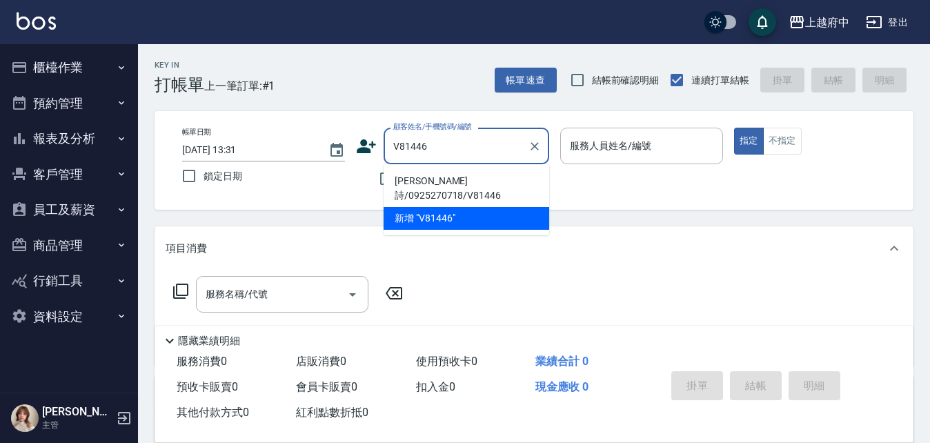
click at [468, 176] on li "林芸詩/0925270718/V81446" at bounding box center [467, 188] width 166 height 37
type input "林芸詩/0925270718/V81446"
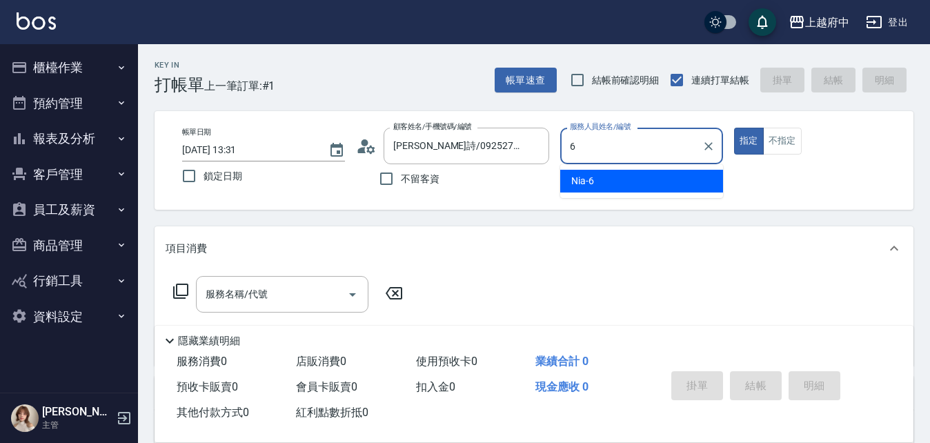
type input "Nia-6"
type button "true"
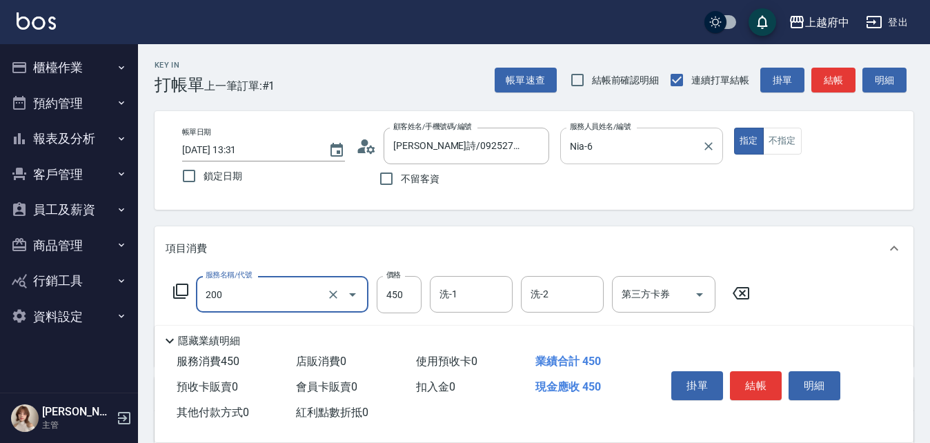
type input "有機洗髮(200)"
type input "400"
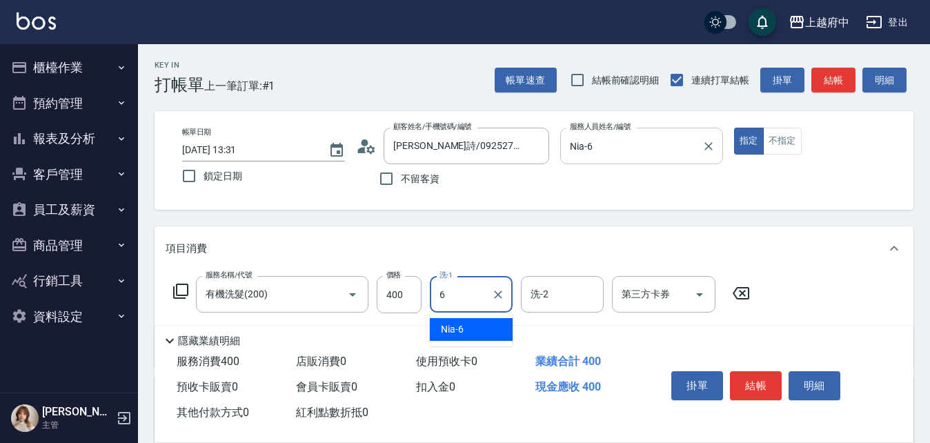
type input "Nia-6"
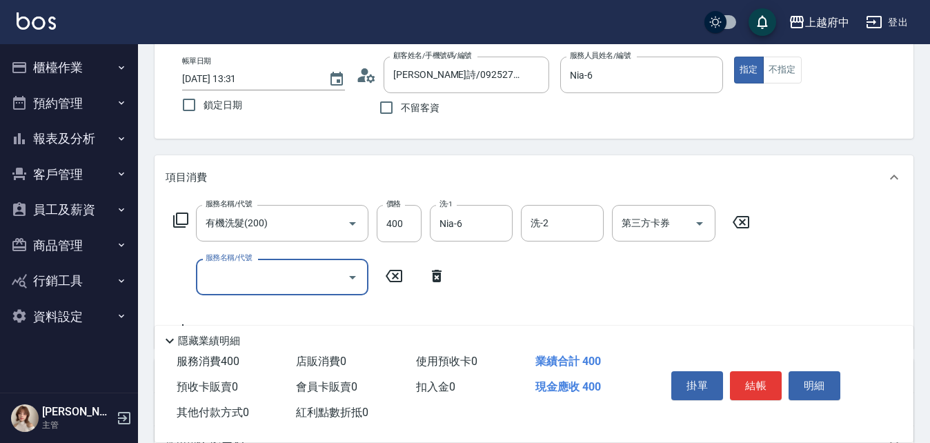
scroll to position [138, 0]
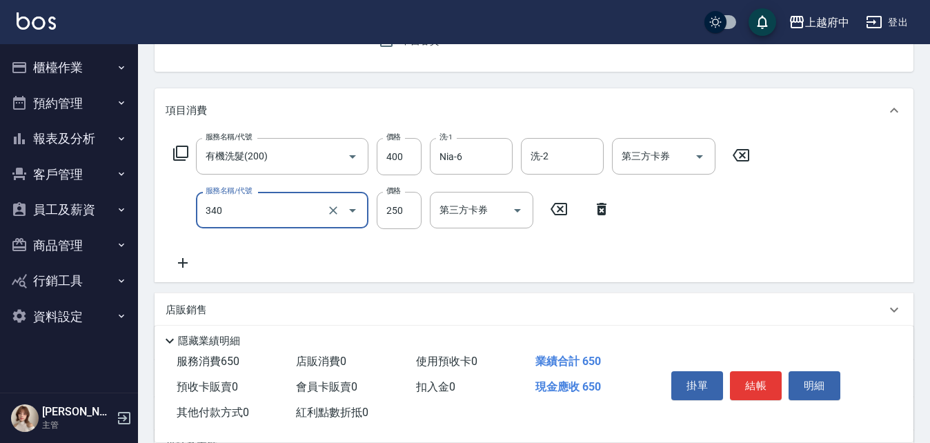
type input "剪髮(340)"
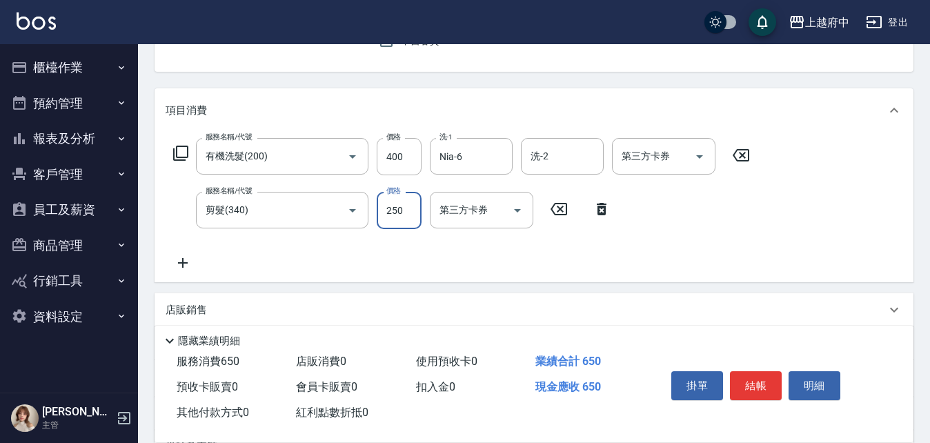
click at [485, 258] on div "服務名稱/代號 有機洗髮(200) 服務名稱/代號 價格 400 價格 洗-1 Nia-6 洗-1 洗-2 洗-2 第三方卡券 第三方卡券 服務名稱/代號 剪…" at bounding box center [462, 204] width 593 height 133
click at [736, 373] on button "結帳" at bounding box center [756, 385] width 52 height 29
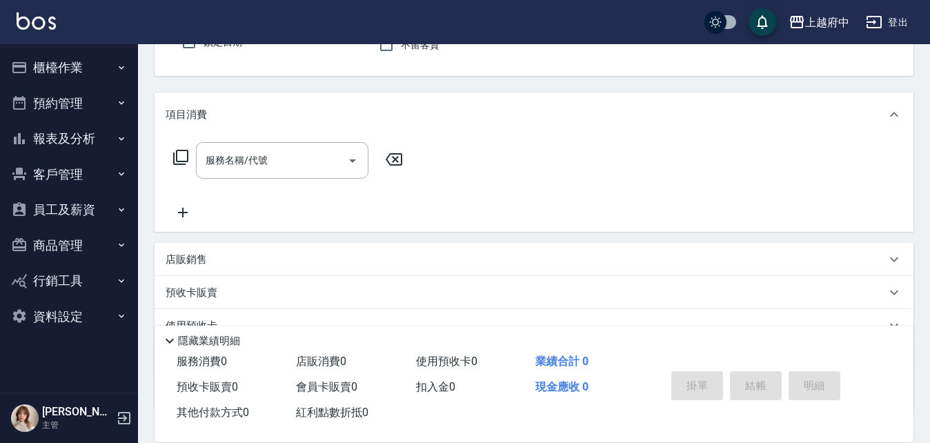
scroll to position [0, 0]
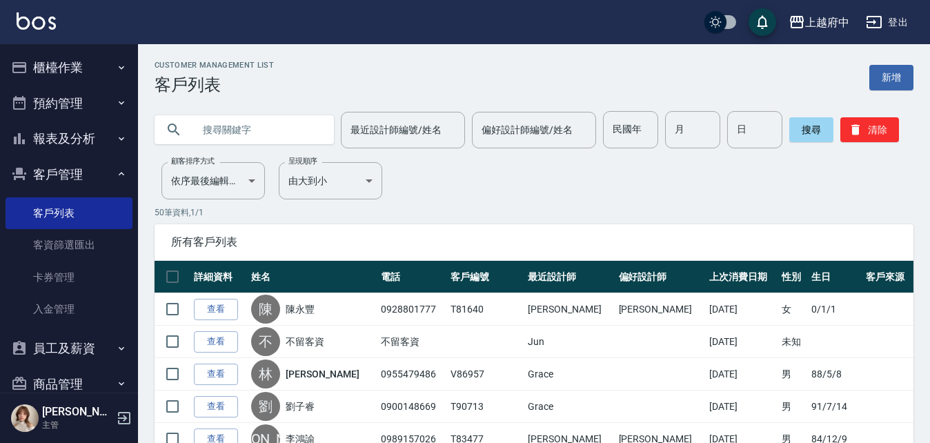
click at [220, 128] on input "text" at bounding box center [258, 129] width 130 height 37
type input "0908189617"
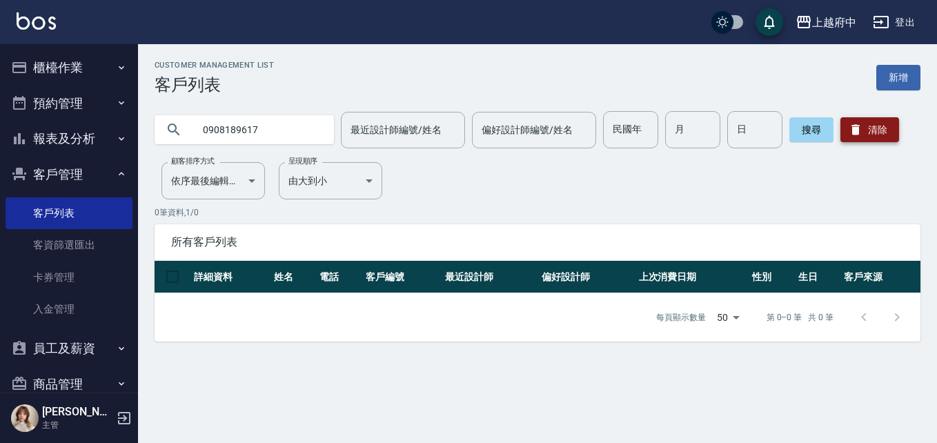
click at [865, 134] on button "清除" at bounding box center [870, 129] width 59 height 25
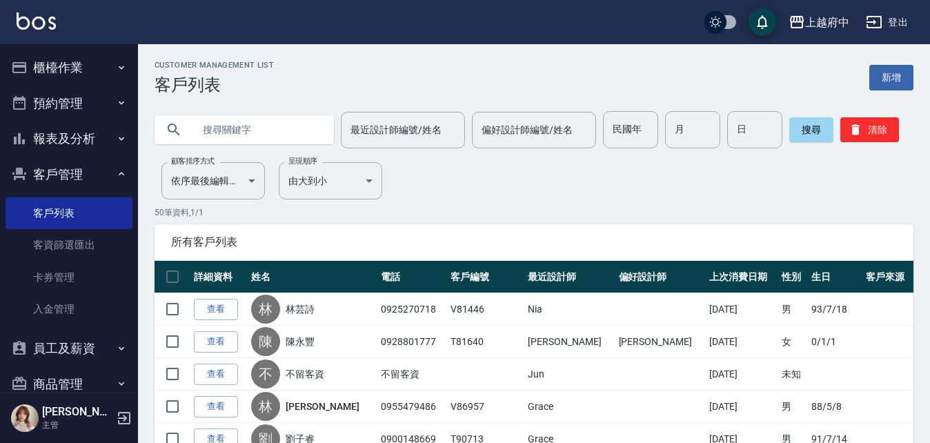
click at [266, 133] on input "text" at bounding box center [258, 129] width 130 height 37
type input "0918177104"
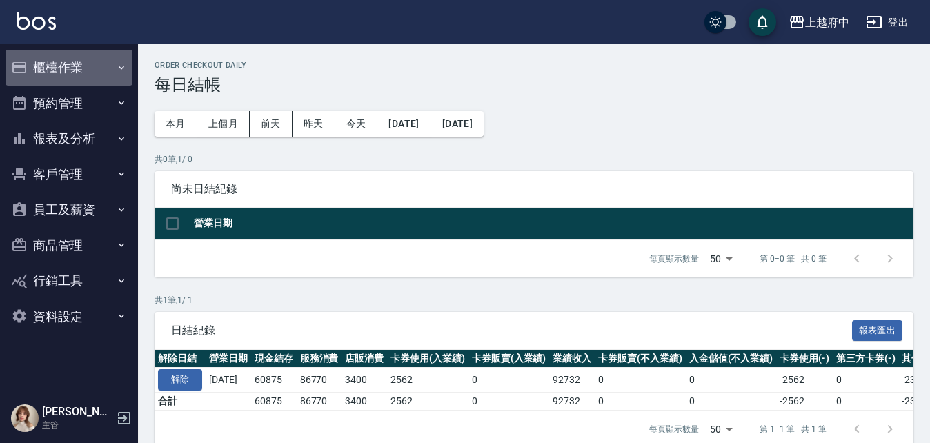
drag, startPoint x: 64, startPoint y: 64, endPoint x: 70, endPoint y: 83, distance: 19.9
click at [64, 64] on button "櫃檯作業" at bounding box center [69, 68] width 127 height 36
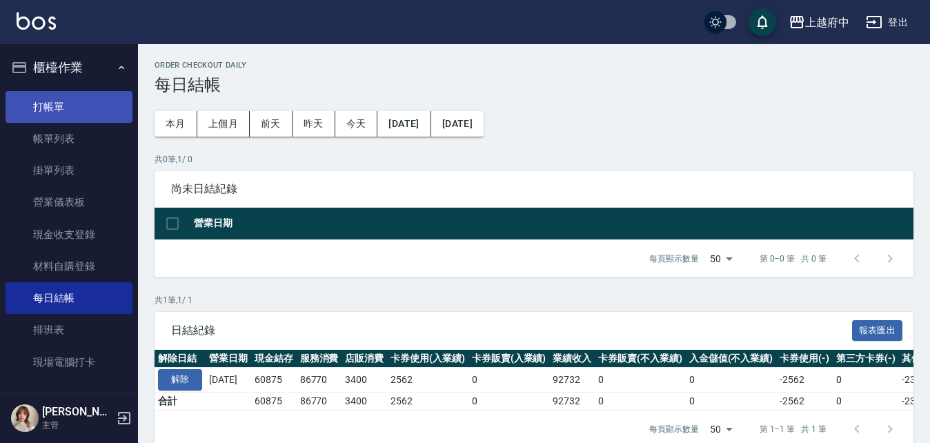
click at [53, 107] on link "打帳單" at bounding box center [69, 107] width 127 height 32
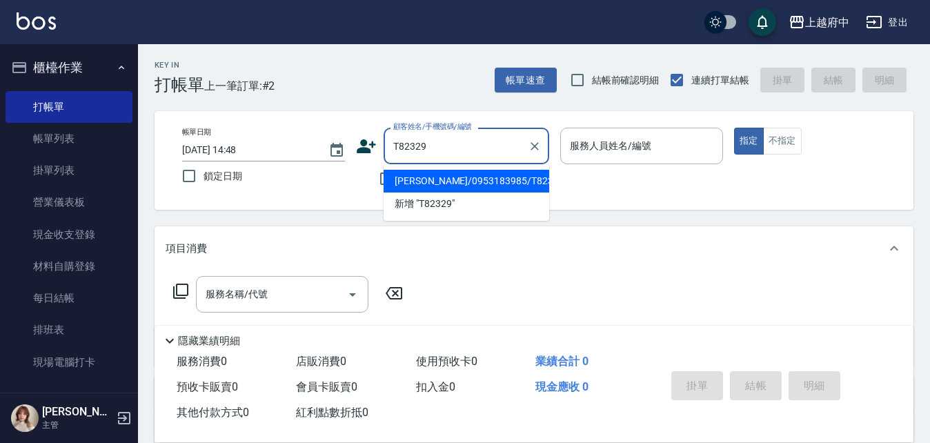
click at [456, 182] on li "蔡宜桂/0953183985/T82329" at bounding box center [467, 181] width 166 height 23
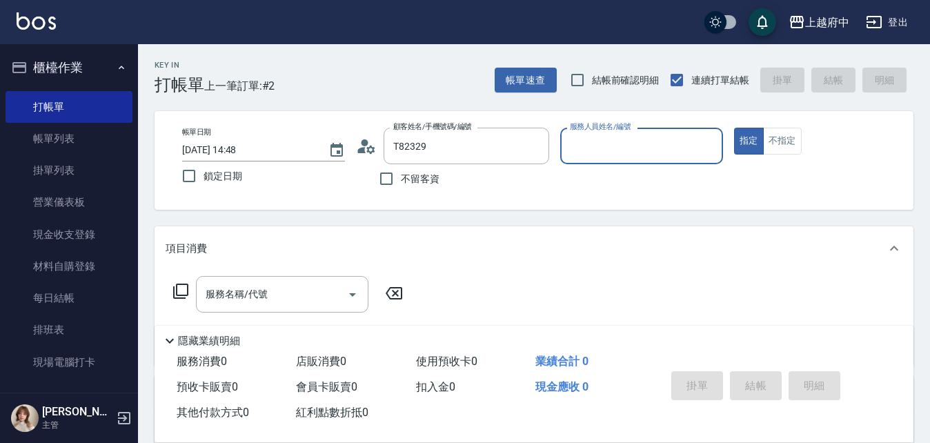
type input "蔡宜桂/0953183985/T82329"
type input "黎黎-3"
click at [734, 128] on button "指定" at bounding box center [749, 141] width 30 height 27
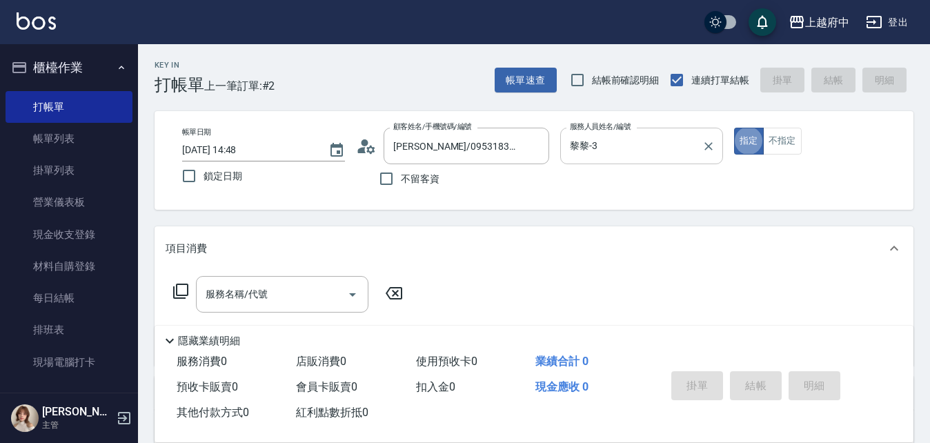
type button "true"
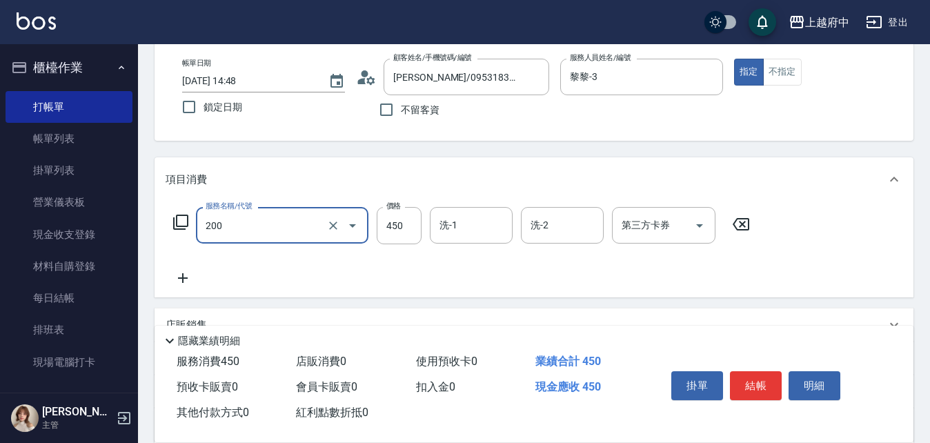
type input "有機洗髮(200)"
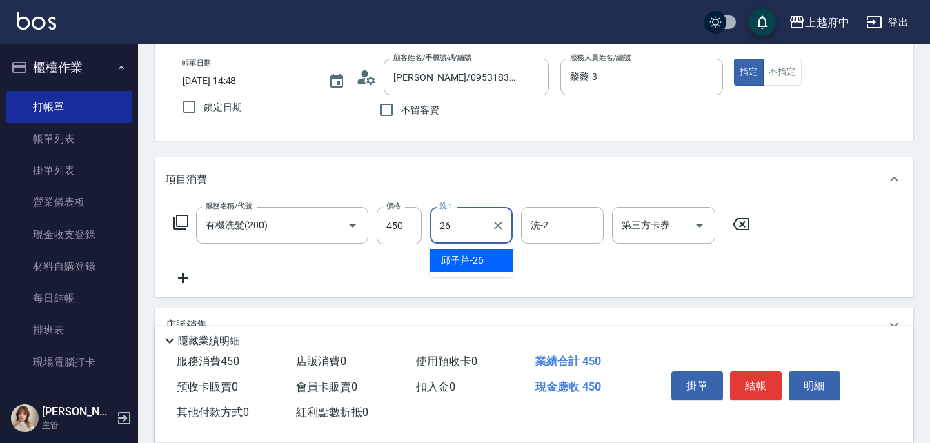
type input "邱子芹-26"
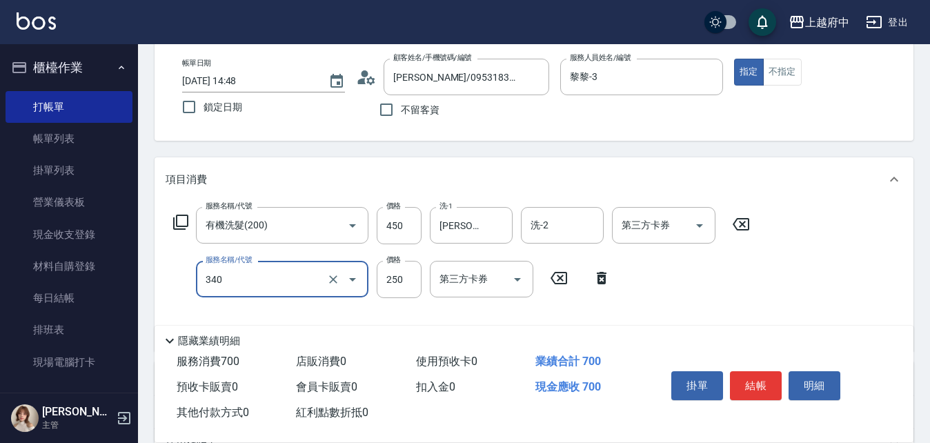
type input "剪髮(340)"
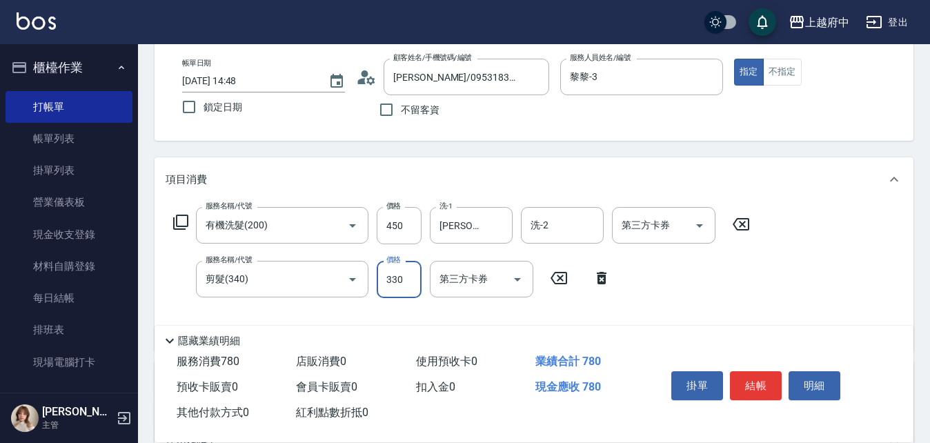
type input "330"
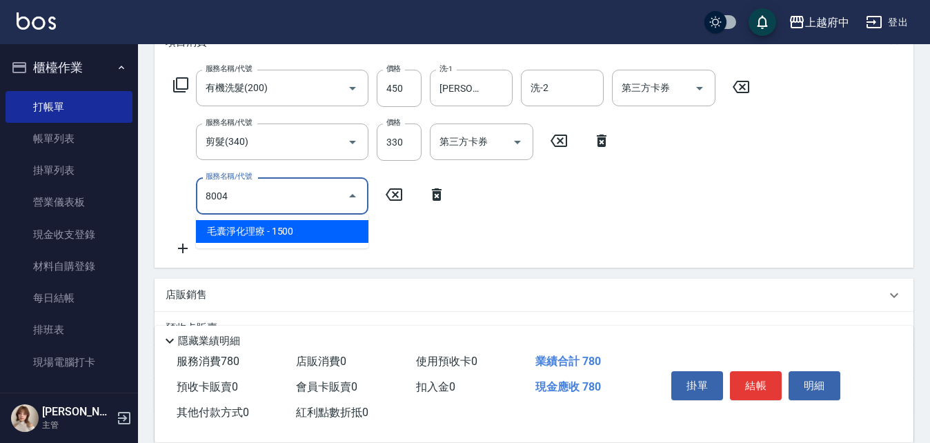
scroll to position [207, 0]
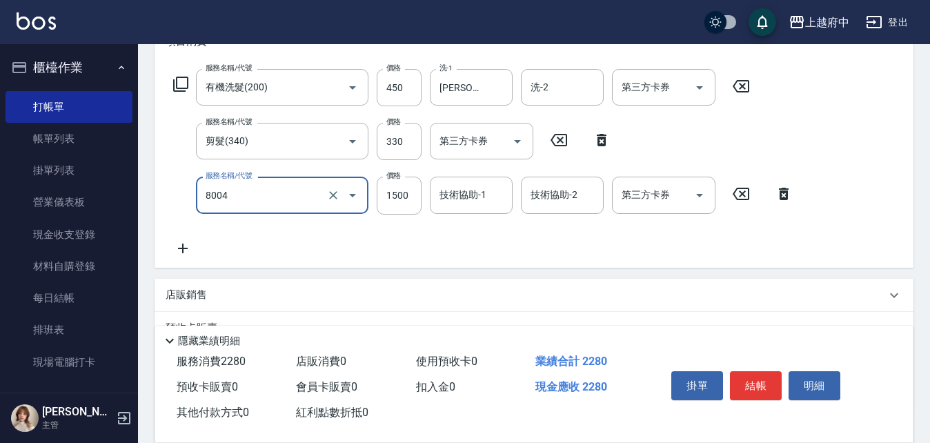
type input "毛囊淨化理療(8004)"
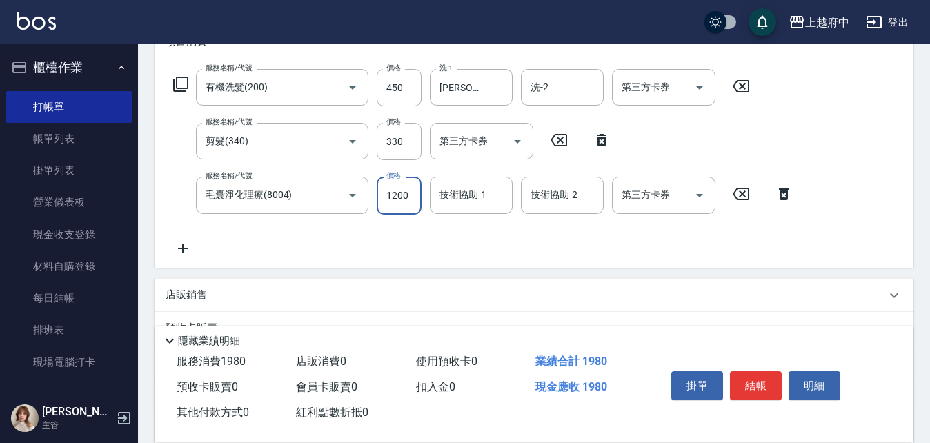
type input "1200"
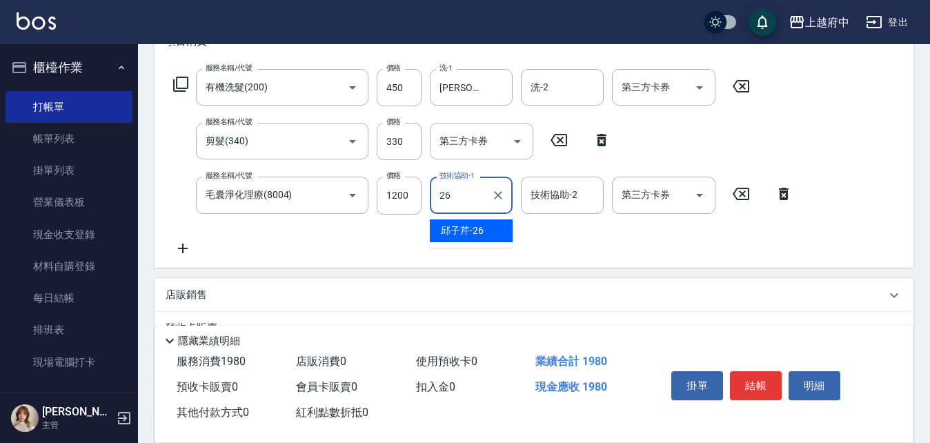
type input "邱子芹-26"
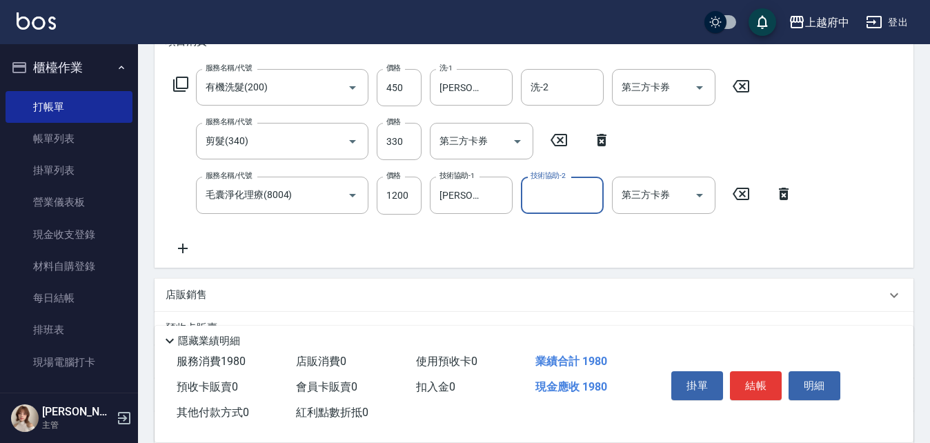
click at [533, 249] on div "服務名稱/代號 有機洗髮(200) 服務名稱/代號 價格 450 價格 洗-1 邱子芹-26 洗-1 洗-2 洗-2 第三方卡券 第三方卡券 服務名稱/代號 …" at bounding box center [484, 162] width 636 height 187
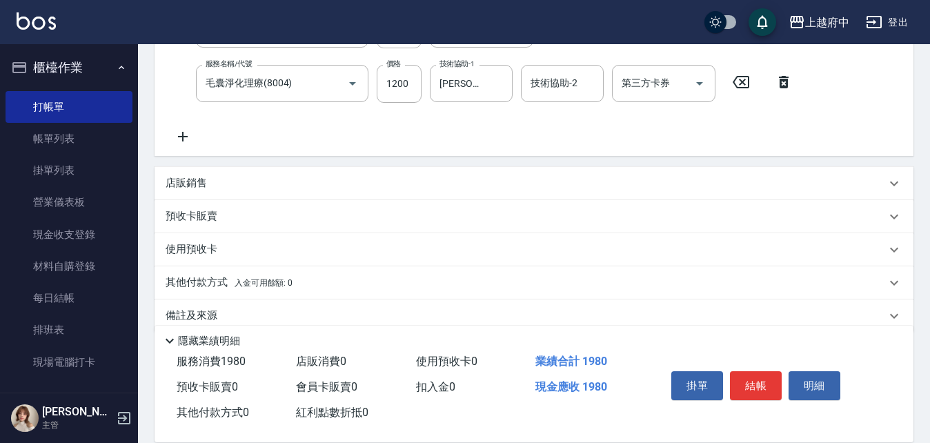
scroll to position [341, 0]
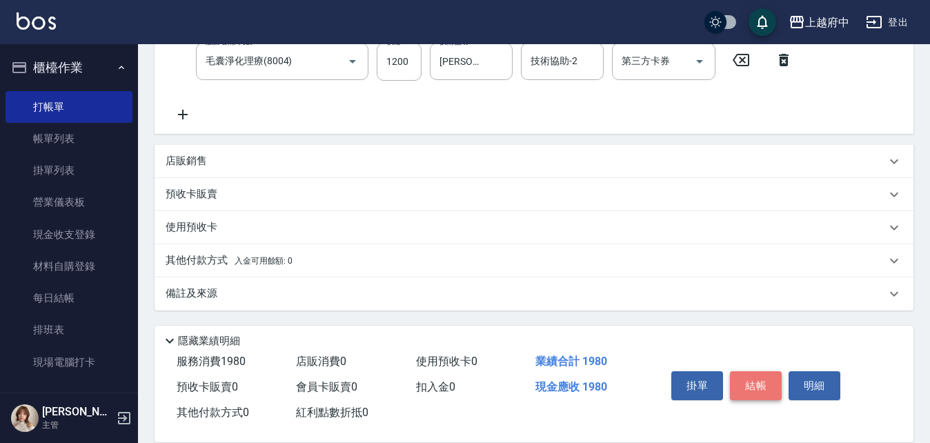
click at [754, 376] on button "結帳" at bounding box center [756, 385] width 52 height 29
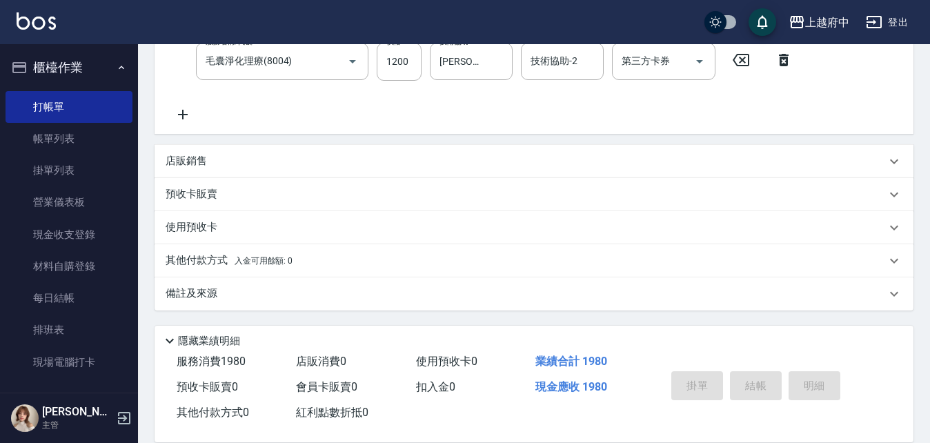
type input "2025/08/10 14:49"
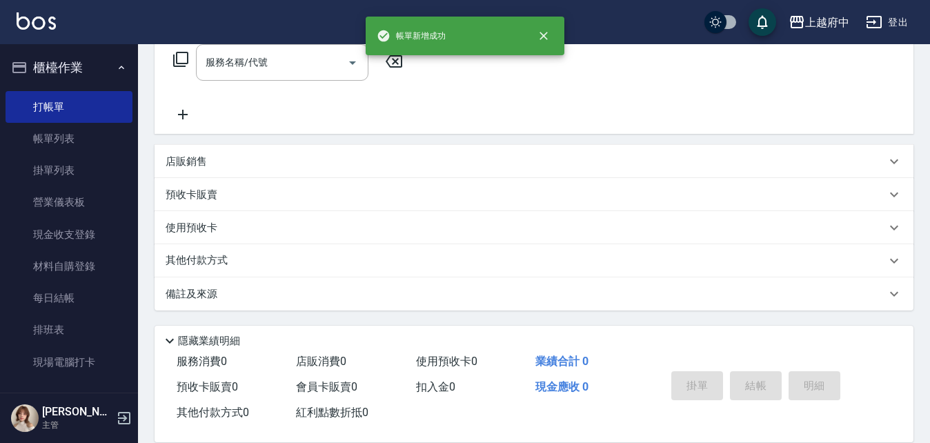
scroll to position [0, 0]
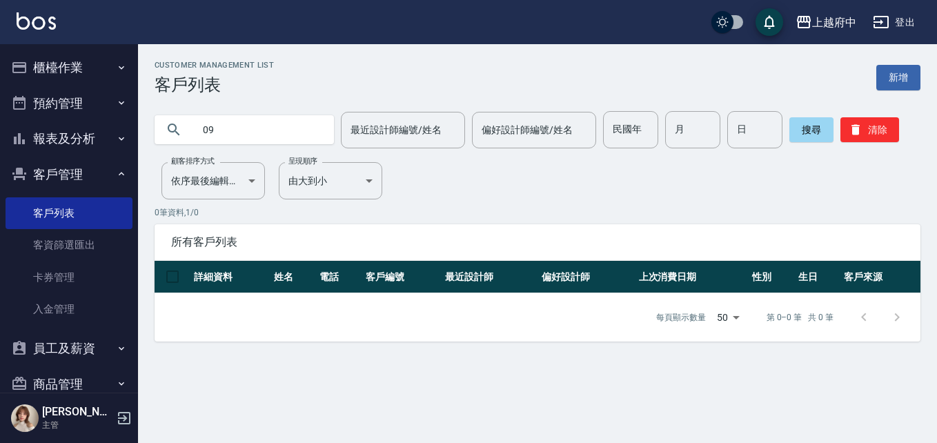
type input "0"
drag, startPoint x: 222, startPoint y: 127, endPoint x: 152, endPoint y: 117, distance: 70.5
click at [153, 117] on div "0968591268 最近設計師編號/姓名 最近設計師編號/姓名 偏好設計師編號/姓名 偏好設計師編號/姓名 民國年 民國年 月 月 日 日 搜尋 清除" at bounding box center [529, 122] width 783 height 54
type input "0900524304"
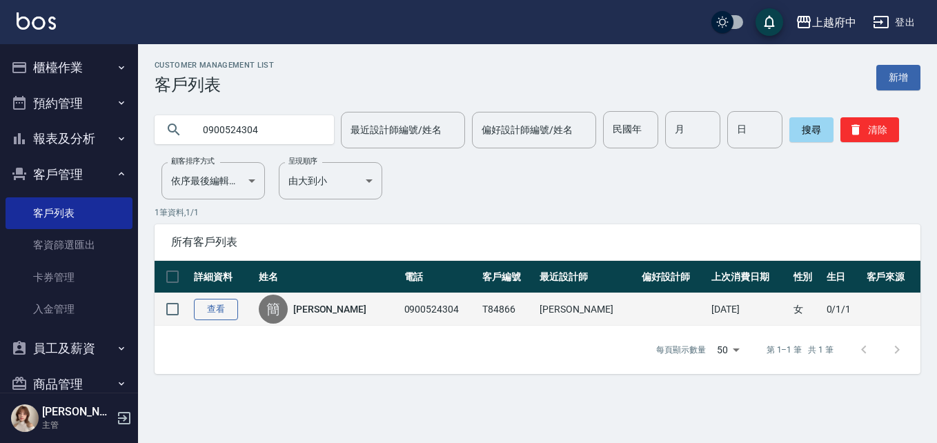
click at [204, 310] on link "查看" at bounding box center [216, 309] width 44 height 21
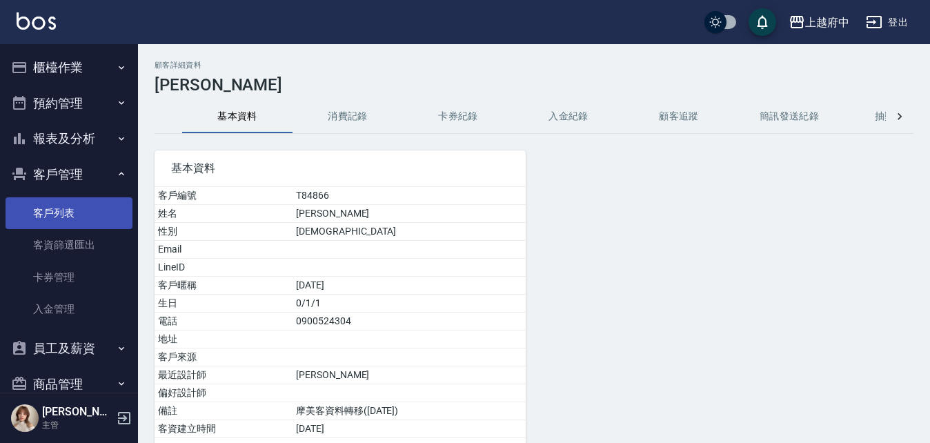
click at [65, 215] on link "客戶列表" at bounding box center [69, 213] width 127 height 32
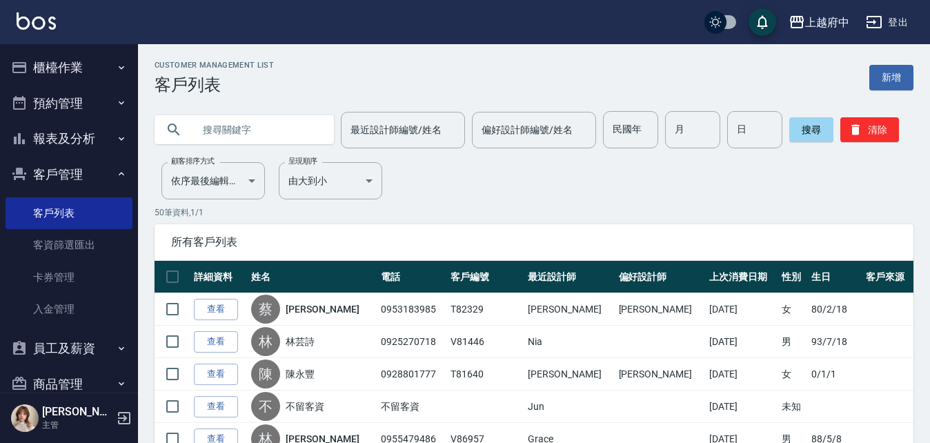
click at [262, 120] on input "text" at bounding box center [258, 129] width 130 height 37
type input "0952543441"
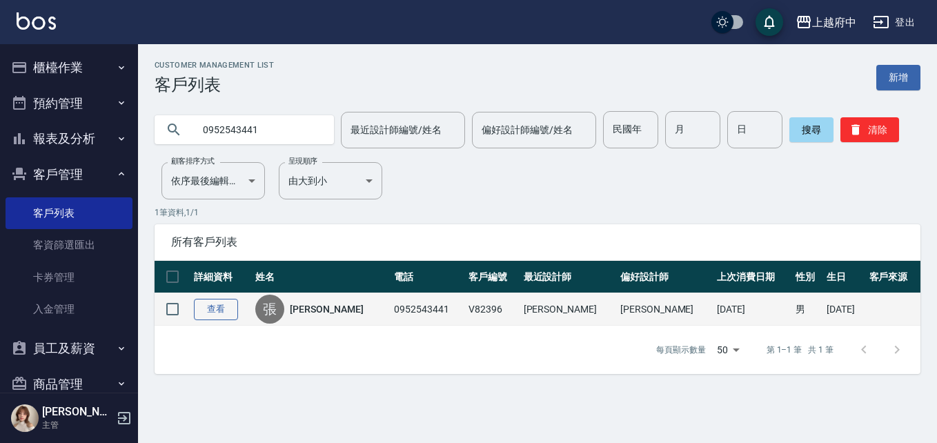
click at [222, 316] on link "查看" at bounding box center [216, 309] width 44 height 21
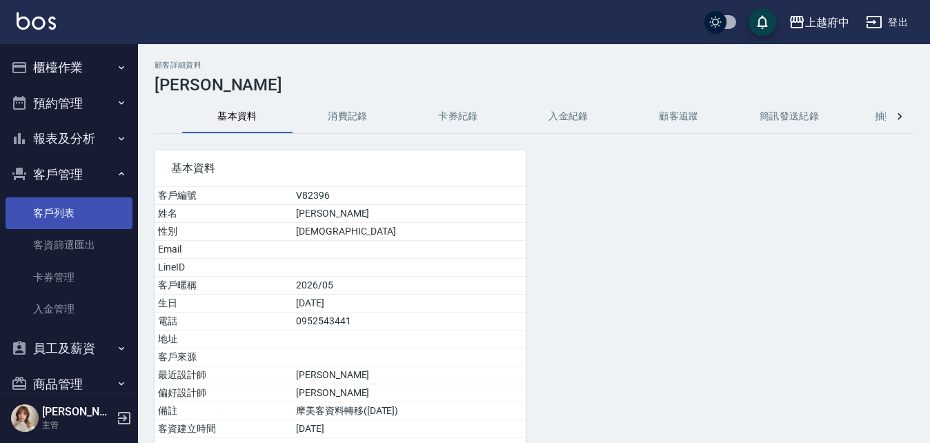
click at [41, 217] on link "客戶列表" at bounding box center [69, 213] width 127 height 32
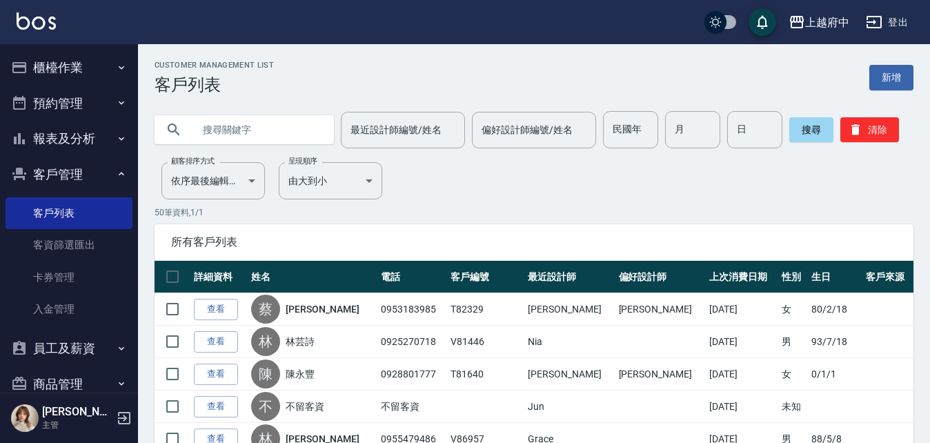
click at [275, 138] on input "text" at bounding box center [258, 129] width 130 height 37
type input "王世安"
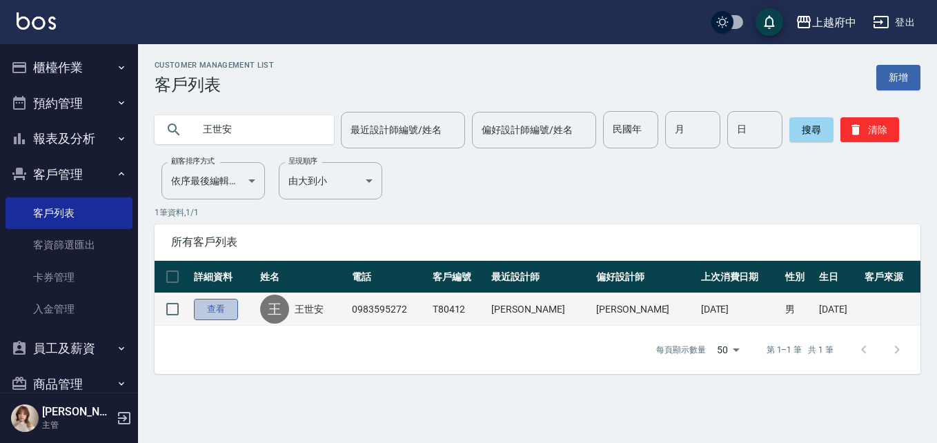
click at [206, 311] on link "查看" at bounding box center [216, 309] width 44 height 21
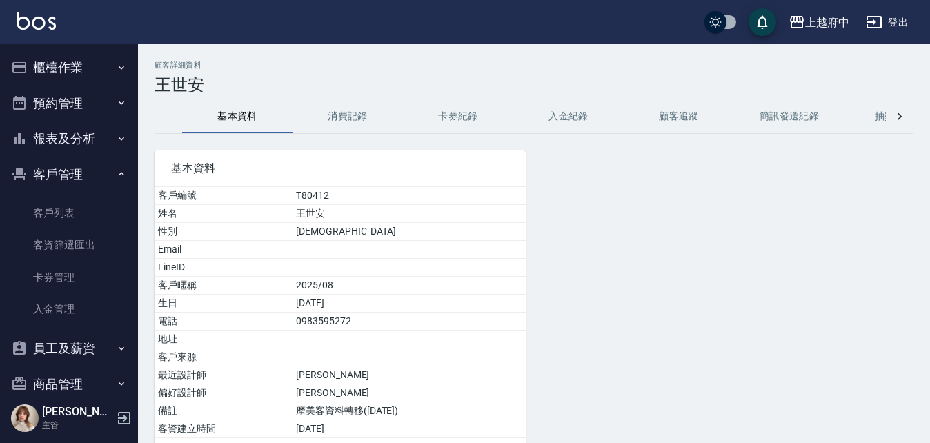
click at [344, 117] on button "消費記錄" at bounding box center [348, 116] width 110 height 33
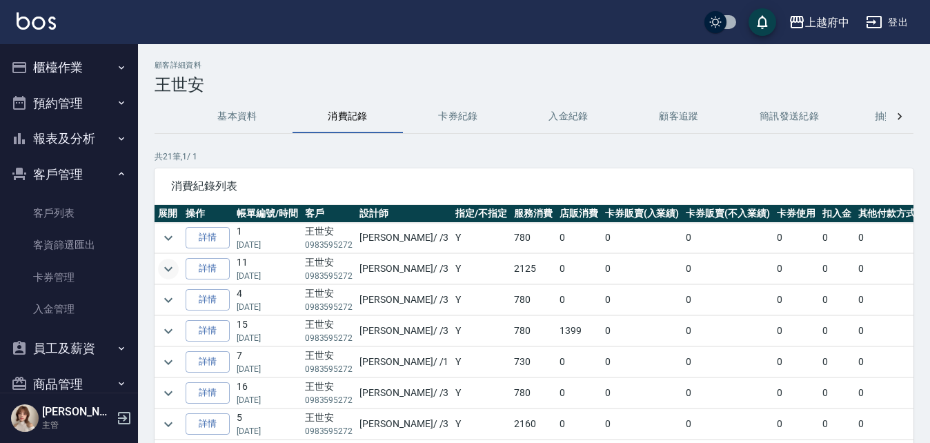
click at [166, 269] on icon "expand row" at bounding box center [168, 268] width 8 height 5
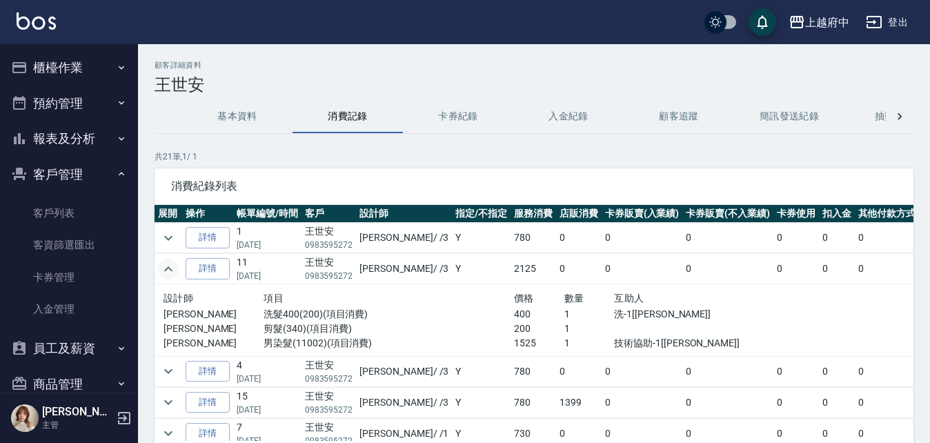
click at [173, 266] on icon "expand row" at bounding box center [168, 269] width 17 height 17
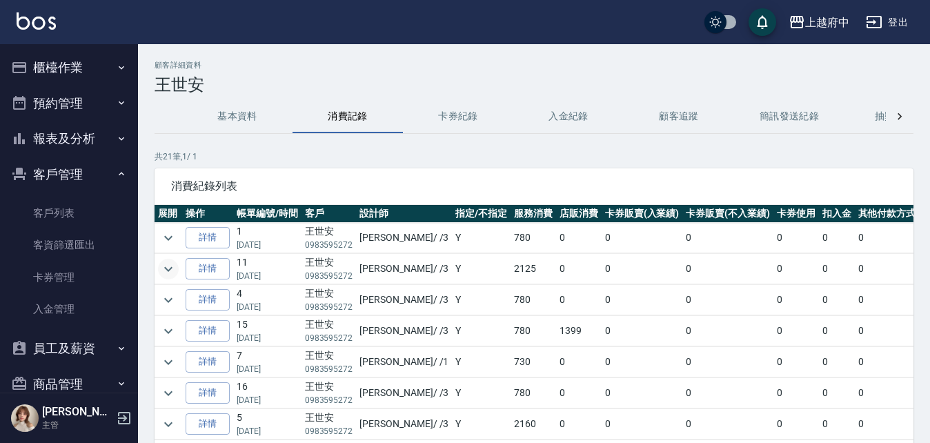
click at [233, 134] on div "顧客詳細資料 王世安 基本資料 消費記錄 卡券紀錄 入金紀錄 顧客追蹤 簡訊發送紀錄 抽獎券紀錄 共 21 筆, 1 / 1 消費紀錄列表 展開 操作 帳單編…" at bounding box center [534, 291] width 792 height 460
click at [232, 128] on button "基本資料" at bounding box center [237, 116] width 110 height 33
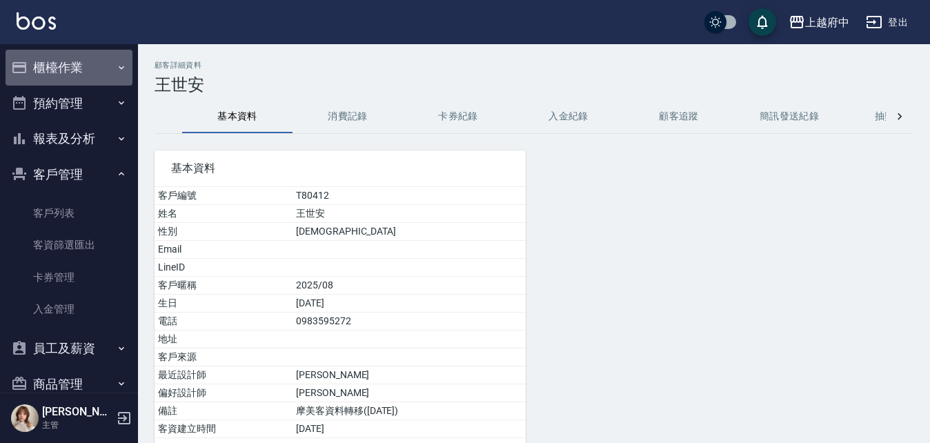
click at [79, 52] on button "櫃檯作業" at bounding box center [69, 68] width 127 height 36
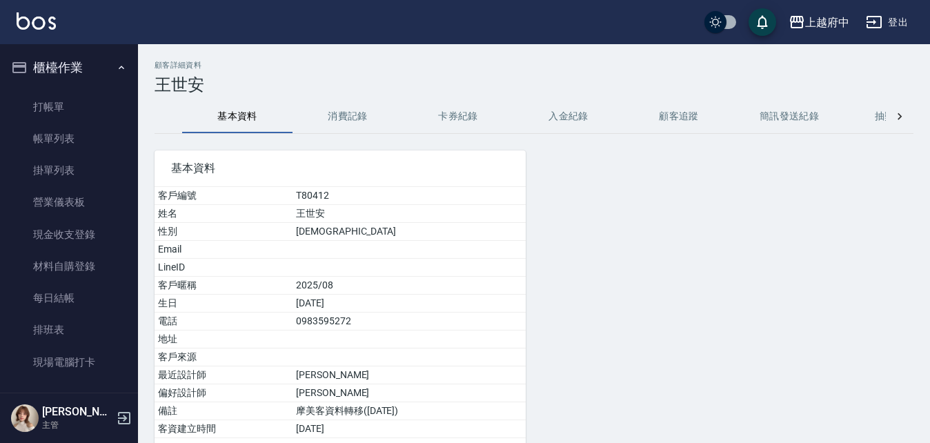
click at [81, 88] on ul "打帳單 帳單列表 掛單列表 營業儀表板 現金收支登錄 材料自購登錄 每日結帳 排班表 現場電腦打卡" at bounding box center [69, 235] width 127 height 298
click at [81, 107] on link "打帳單" at bounding box center [69, 107] width 127 height 32
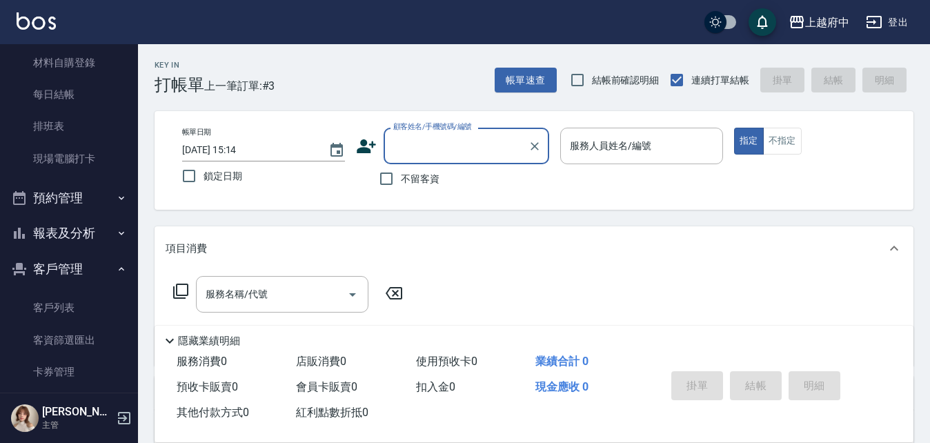
scroll to position [207, 0]
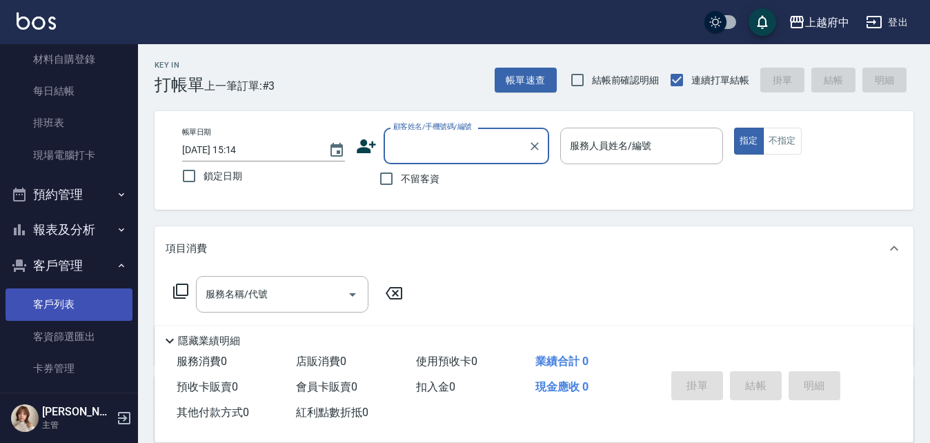
click at [58, 300] on link "客戶列表" at bounding box center [69, 305] width 127 height 32
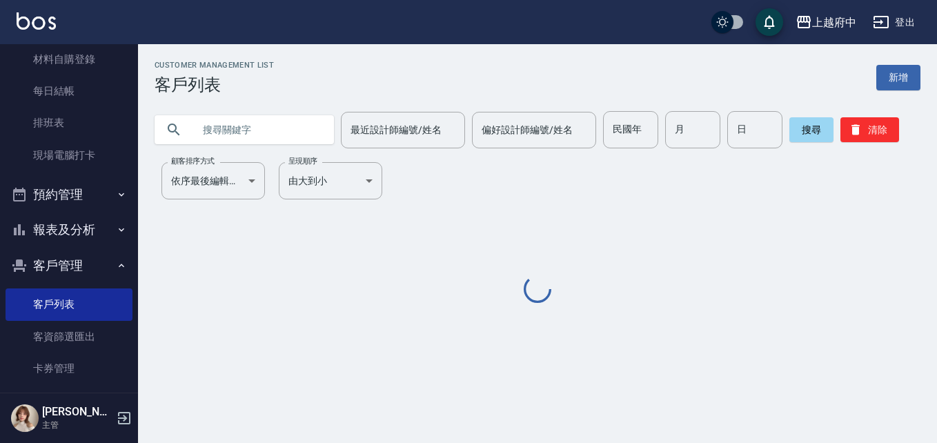
click at [242, 133] on input "text" at bounding box center [258, 129] width 130 height 37
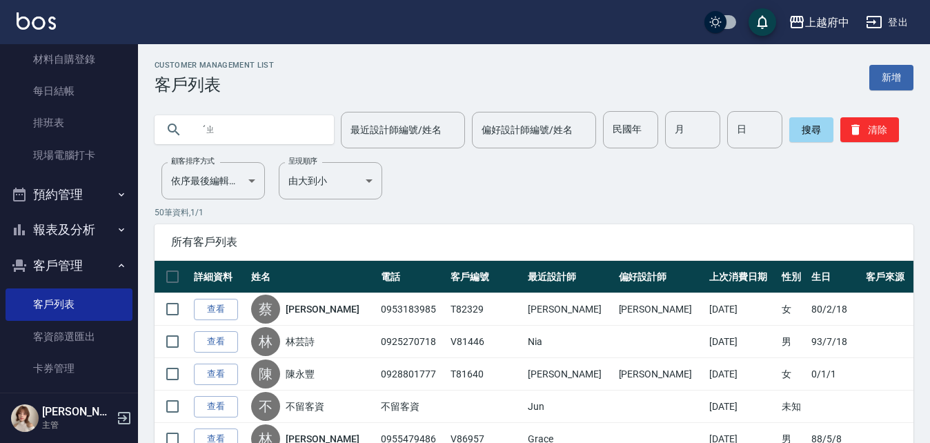
type input "ˊ"
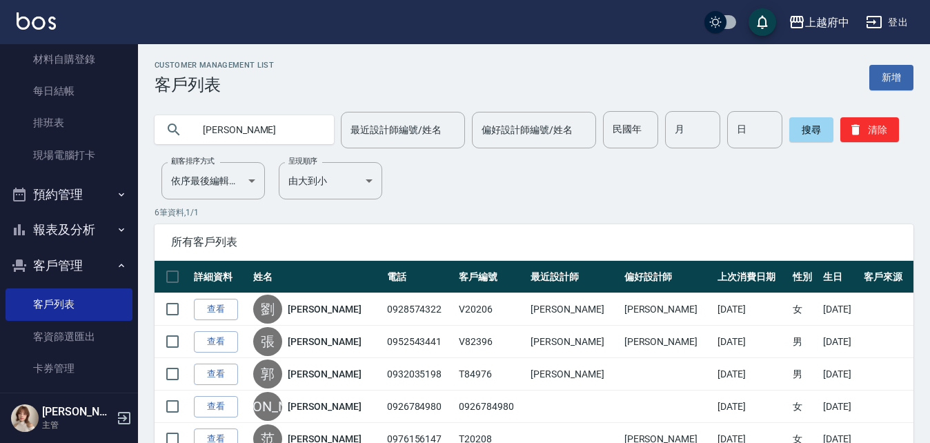
drag, startPoint x: 234, startPoint y: 130, endPoint x: 196, endPoint y: 134, distance: 38.2
click at [192, 132] on div "[PERSON_NAME]" at bounding box center [244, 129] width 179 height 29
type input "0923592528"
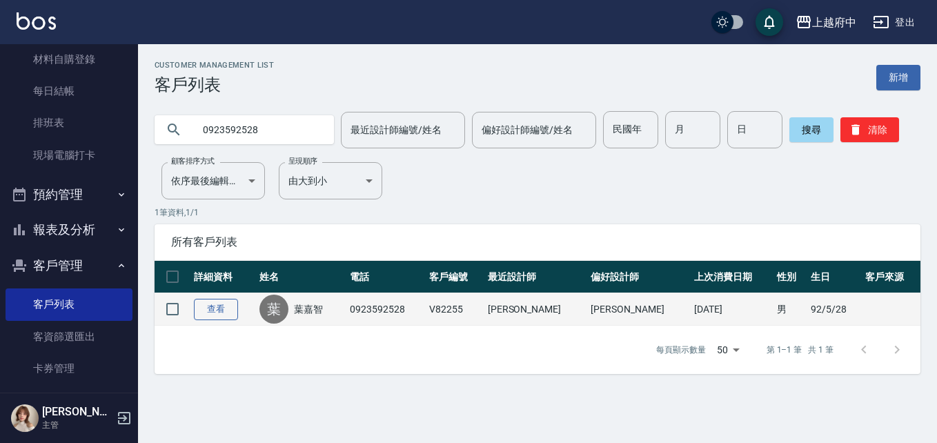
click at [226, 315] on link "查看" at bounding box center [216, 309] width 44 height 21
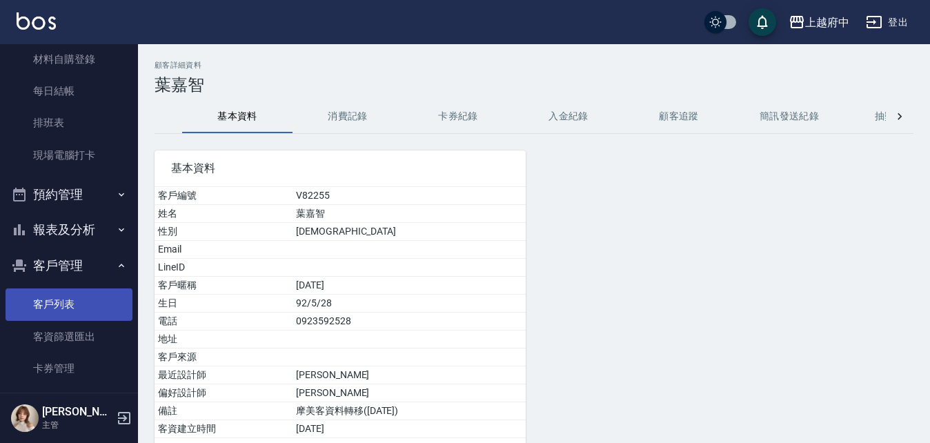
click at [55, 310] on link "客戶列表" at bounding box center [69, 305] width 127 height 32
